Goal: Check status: Check status

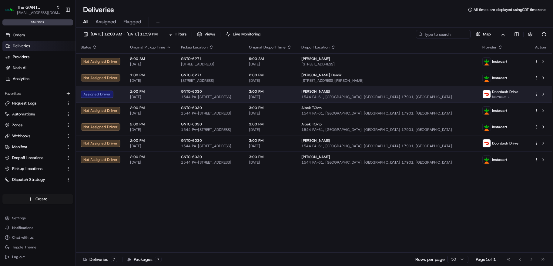
click at [94, 89] on td "Assigned Driver" at bounding box center [100, 94] width 49 height 16
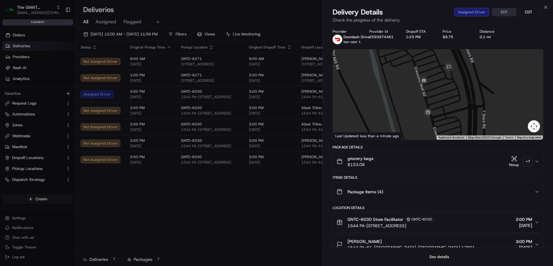
click at [447, 254] on button "See details" at bounding box center [439, 257] width 25 height 8
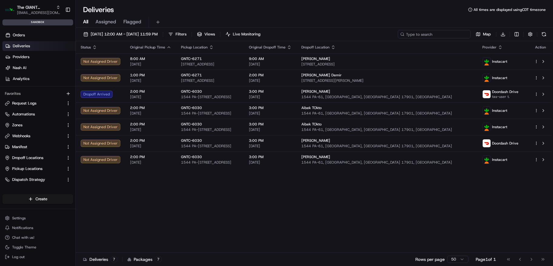
click at [444, 33] on input at bounding box center [434, 34] width 73 height 8
paste input "m500651964"
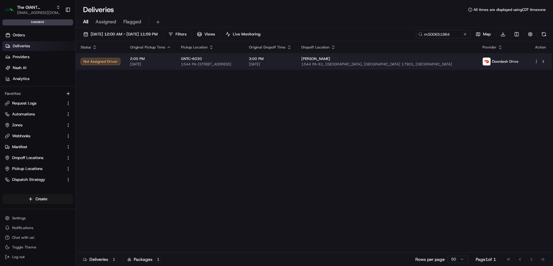
click at [483, 64] on div "Doordash Drive" at bounding box center [501, 61] width 36 height 8
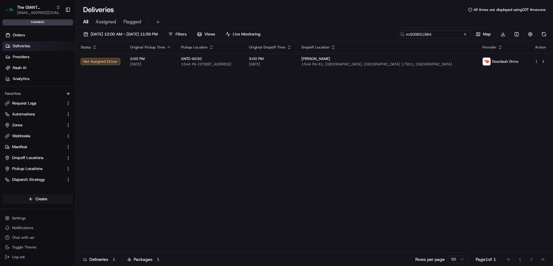
click at [437, 35] on input "m500651964" at bounding box center [434, 34] width 73 height 8
paste input "5"
click at [438, 32] on input "m500651965" at bounding box center [434, 34] width 73 height 8
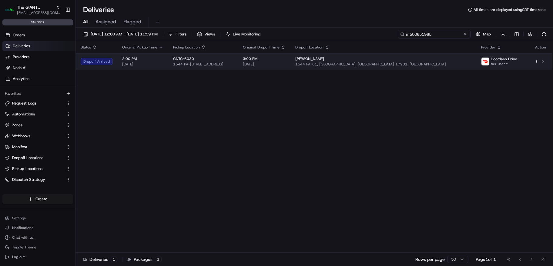
paste input "4"
type input "m500651964"
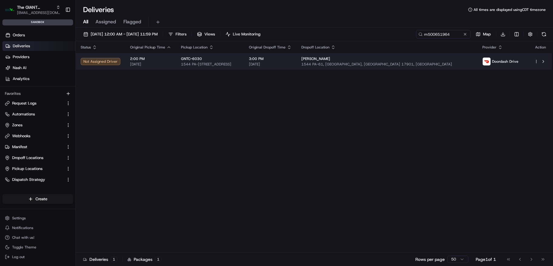
click at [410, 58] on div "[PERSON_NAME]" at bounding box center [388, 58] width 172 height 5
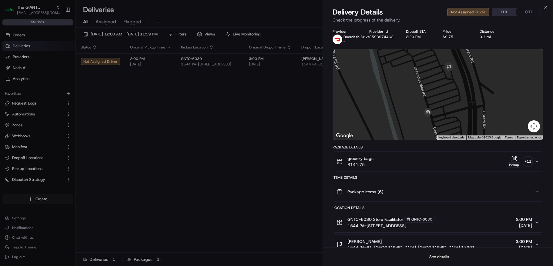
click at [447, 255] on button "See details" at bounding box center [439, 257] width 25 height 8
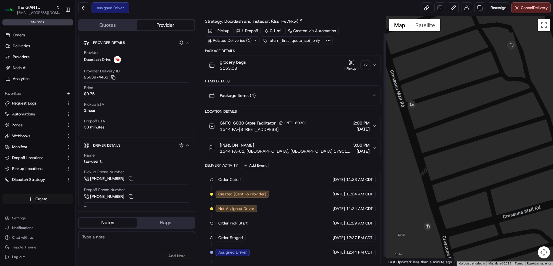
scroll to position [29, 0]
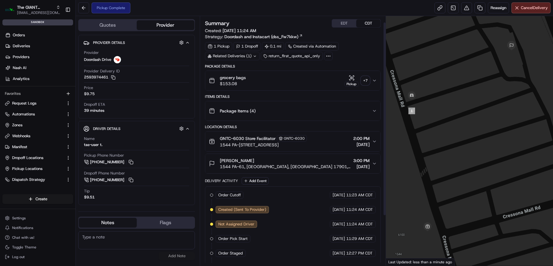
scroll to position [72, 0]
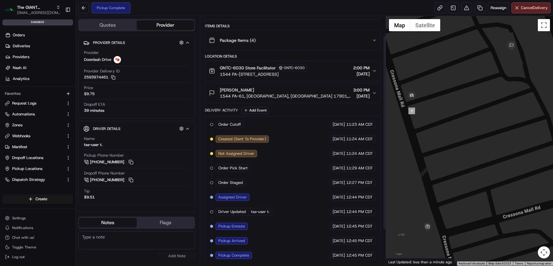
scroll to position [72, 0]
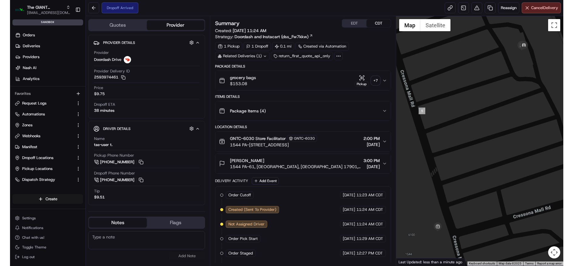
scroll to position [101, 0]
